Goal: Feedback & Contribution: Contribute content

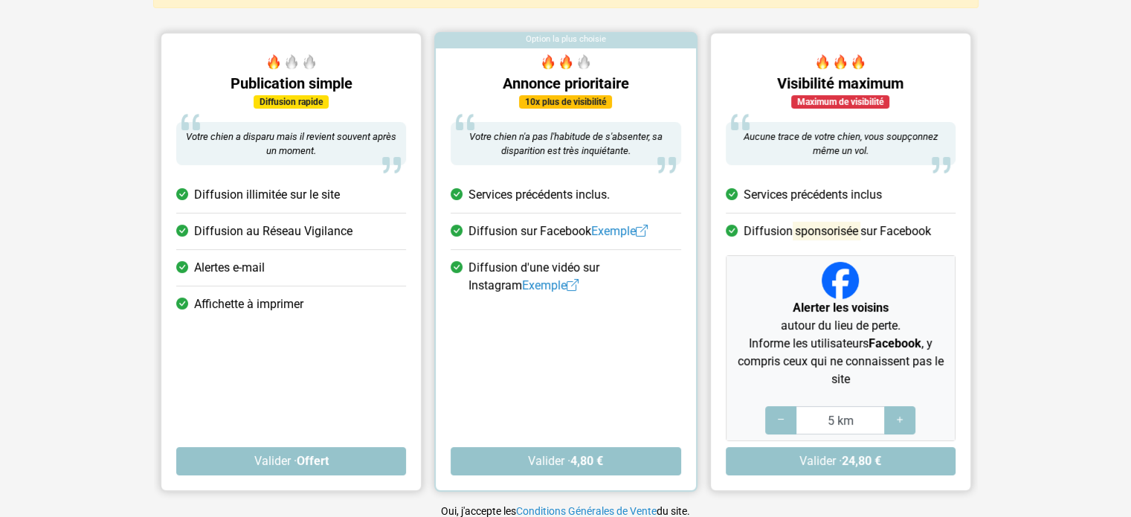
click at [62, 454] on section "Option précédente Option suivante Publication simple Diffusion rapide Votre chi…" at bounding box center [565, 269] width 1131 height 498
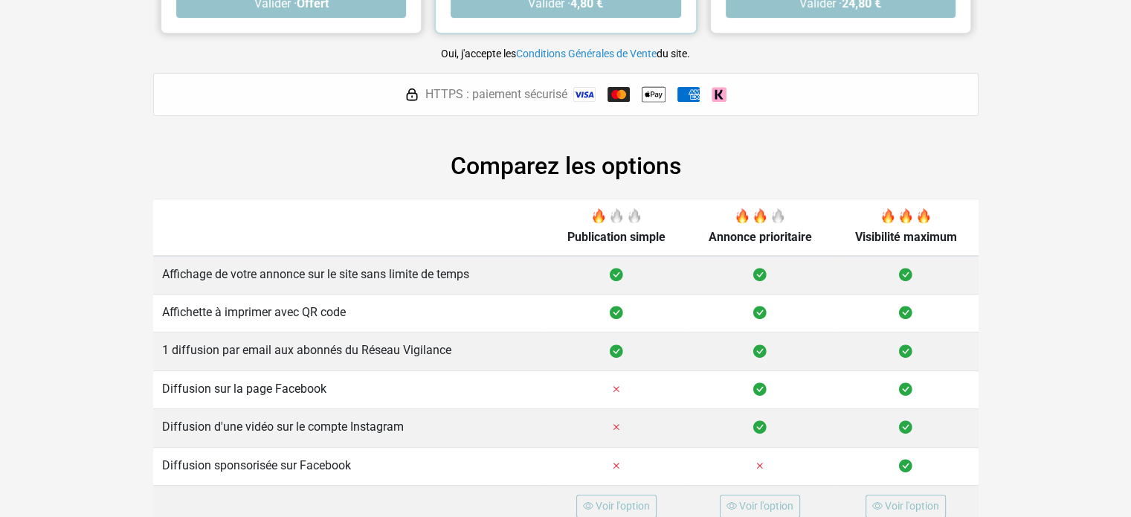
scroll to position [595, 0]
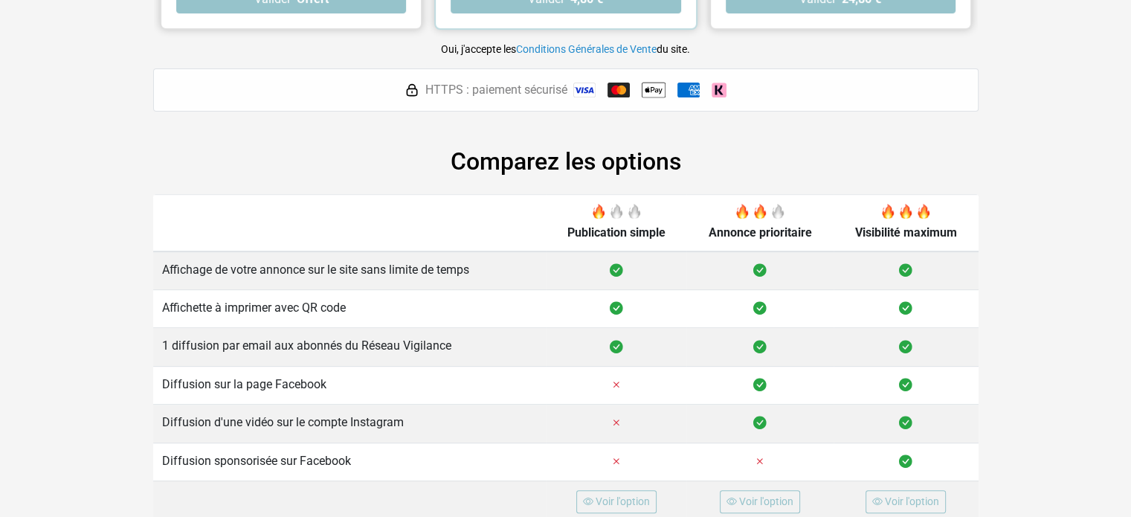
click at [24, 199] on main "[PERSON_NAME] sélectionner l'une des options ci-dessous pour finaliser la publi…" at bounding box center [565, 15] width 1131 height 1013
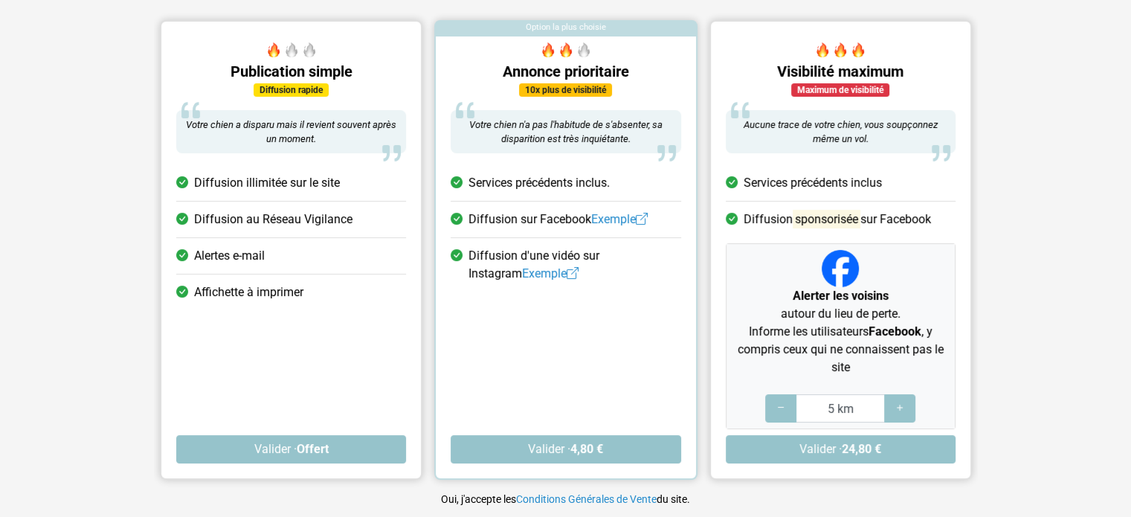
scroll to position [144, 0]
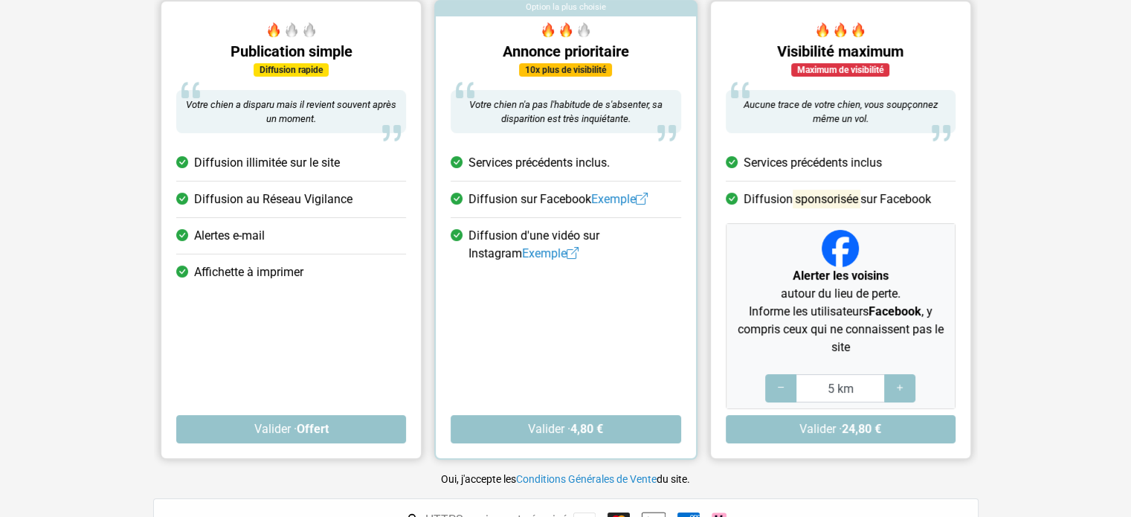
scroll to position [166, 0]
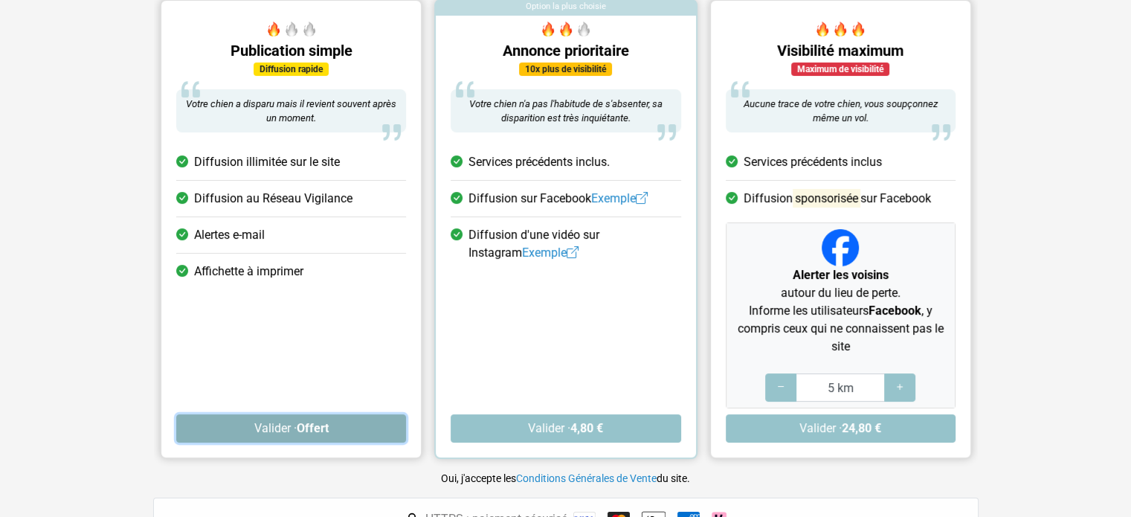
click at [231, 431] on button "Valider · Offert" at bounding box center [291, 428] width 230 height 28
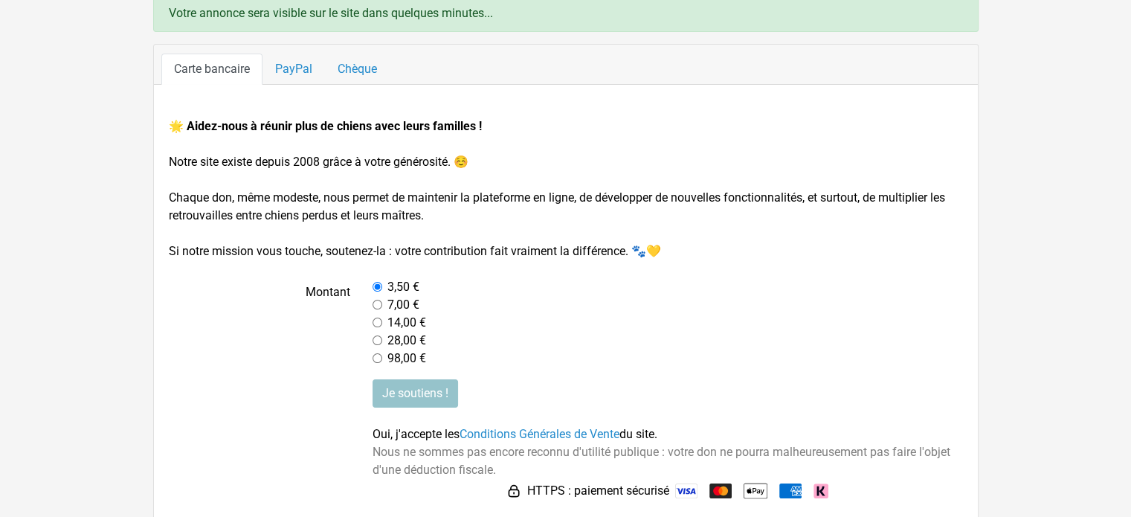
scroll to position [121, 0]
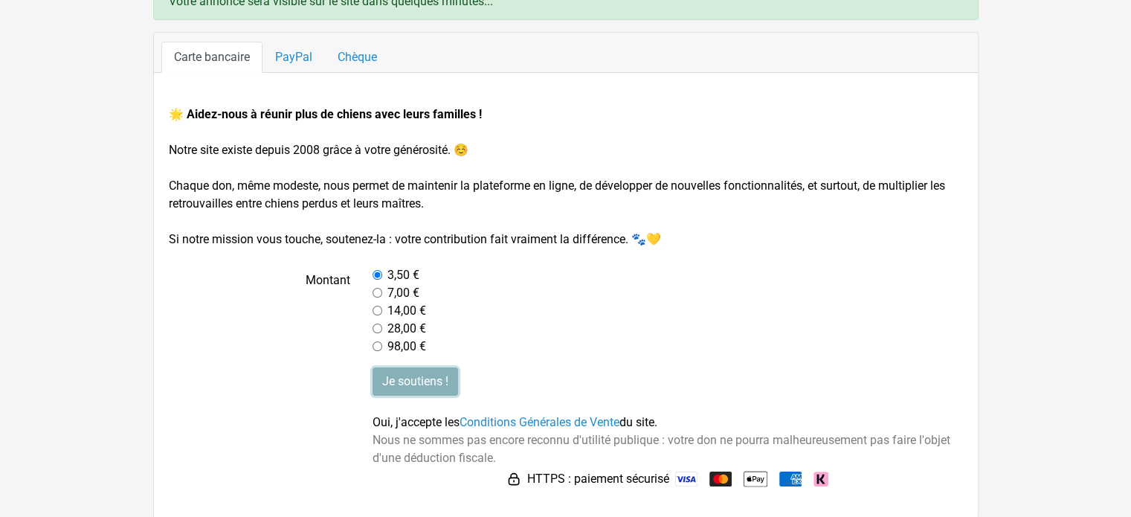
click at [410, 382] on input "Je soutiens !" at bounding box center [414, 381] width 85 height 28
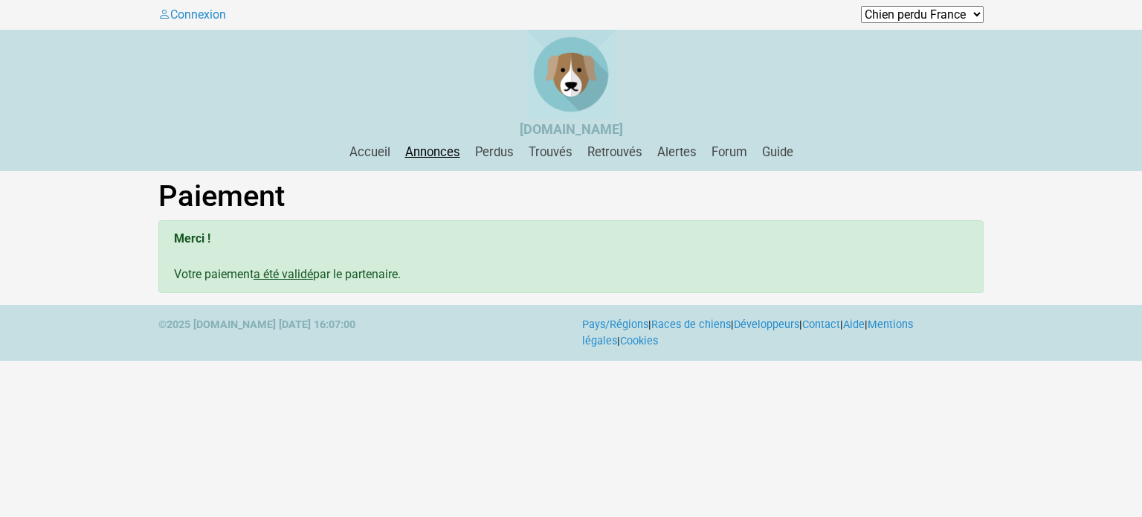
click at [437, 158] on link "Annonces" at bounding box center [432, 152] width 67 height 14
